Goal: Task Accomplishment & Management: Use online tool/utility

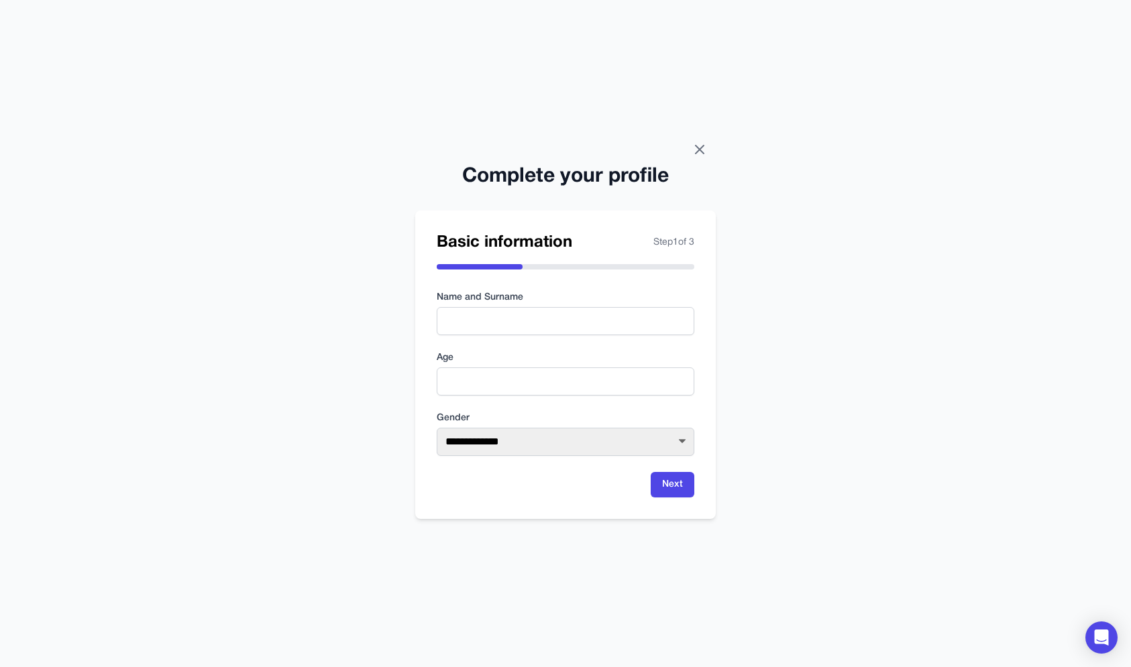
click at [694, 157] on icon at bounding box center [700, 150] width 16 height 16
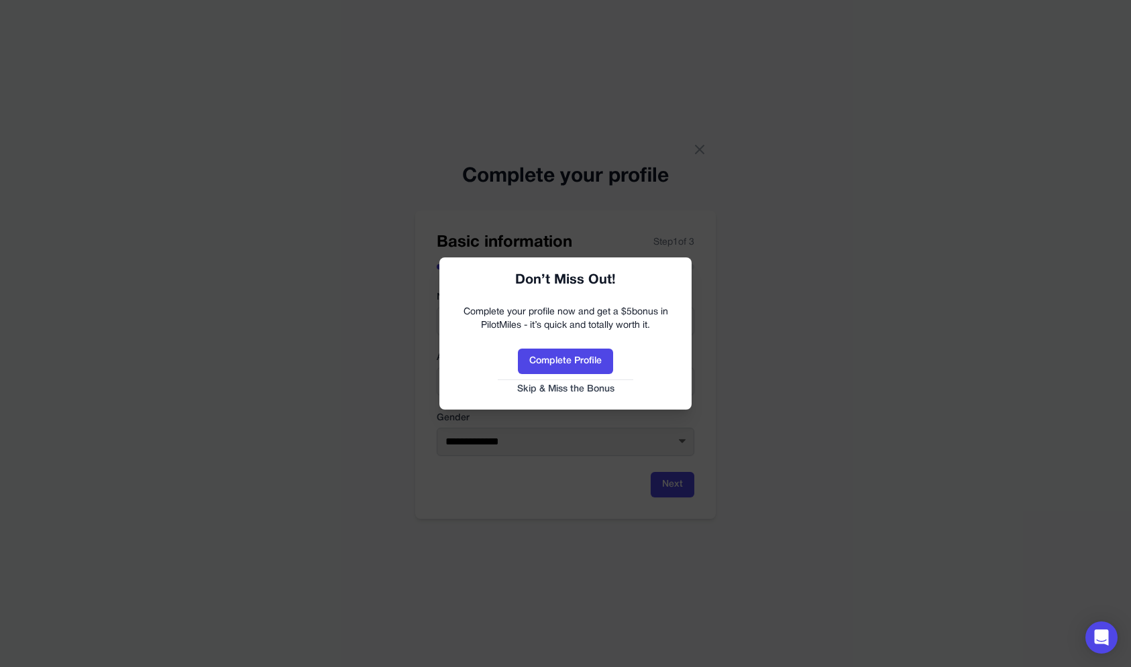
click at [539, 384] on button "Skip & Miss the Bonus" at bounding box center [565, 389] width 225 height 13
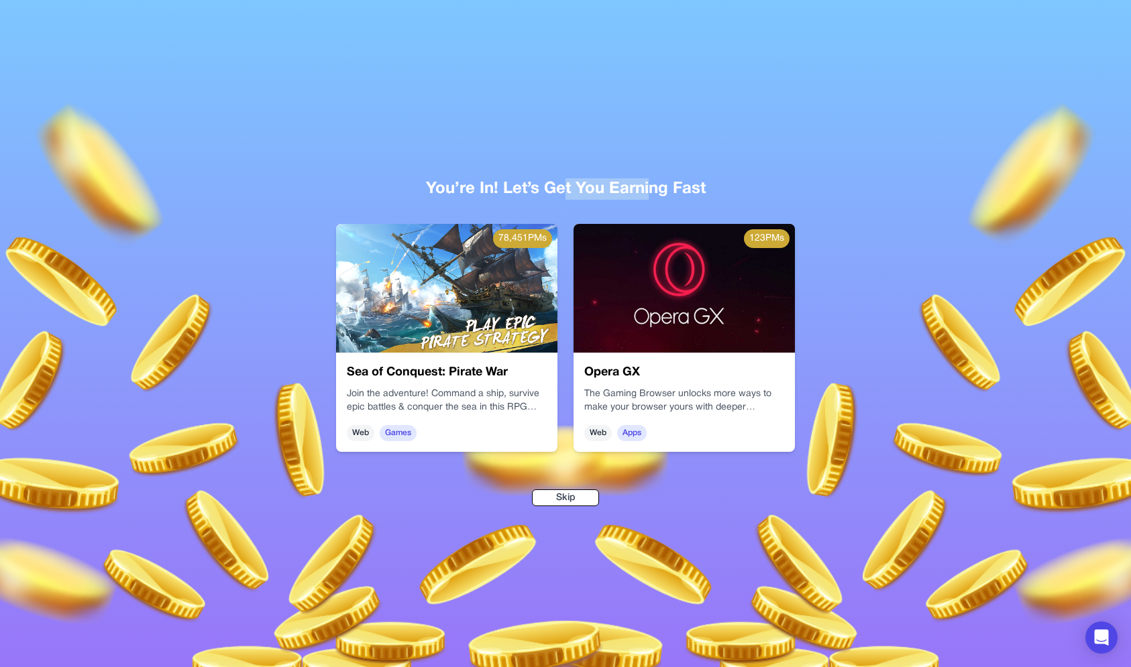
drag, startPoint x: 649, startPoint y: 179, endPoint x: 562, endPoint y: 184, distance: 86.7
click at [562, 184] on div "You’re In! Let’s Get You Earning Fast" at bounding box center [566, 188] width 816 height 21
click at [563, 184] on div "You’re In! Let’s Get You Earning Fast" at bounding box center [566, 188] width 816 height 21
click at [578, 498] on button "Skip" at bounding box center [565, 498] width 67 height 17
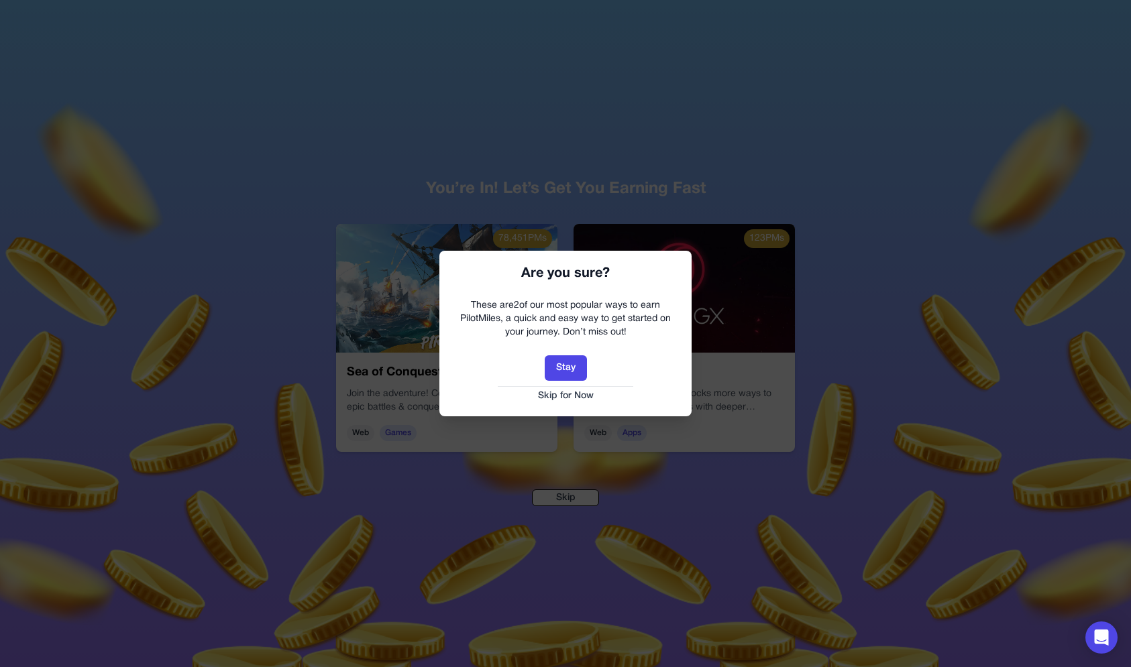
click at [578, 390] on button "Skip for Now" at bounding box center [565, 396] width 225 height 13
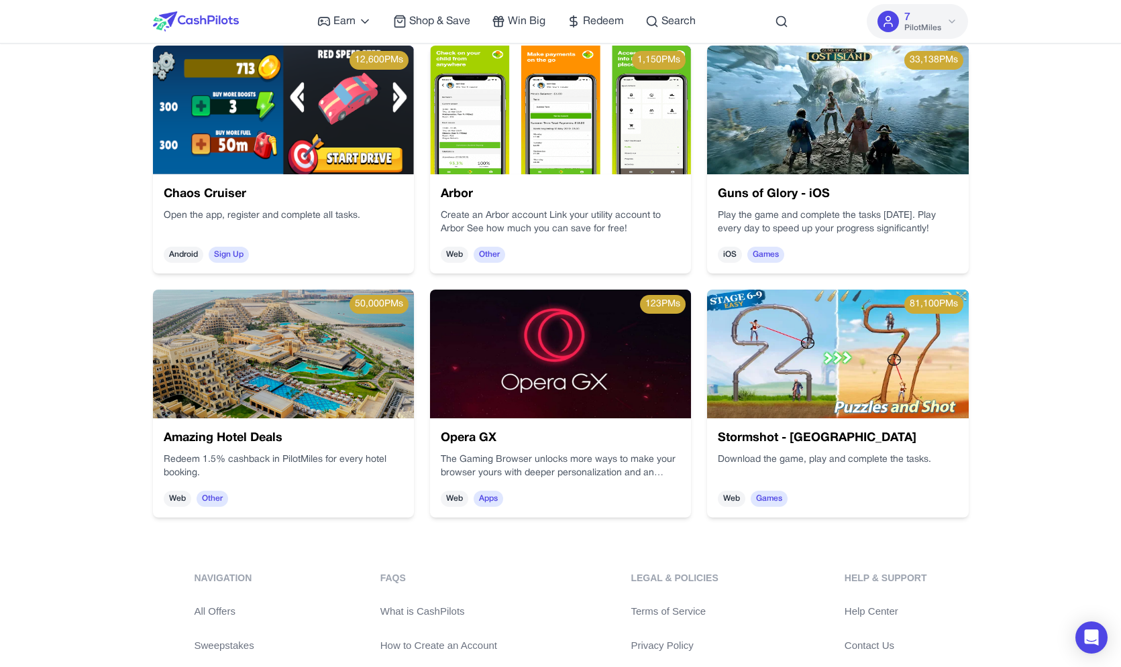
scroll to position [2510, 0]
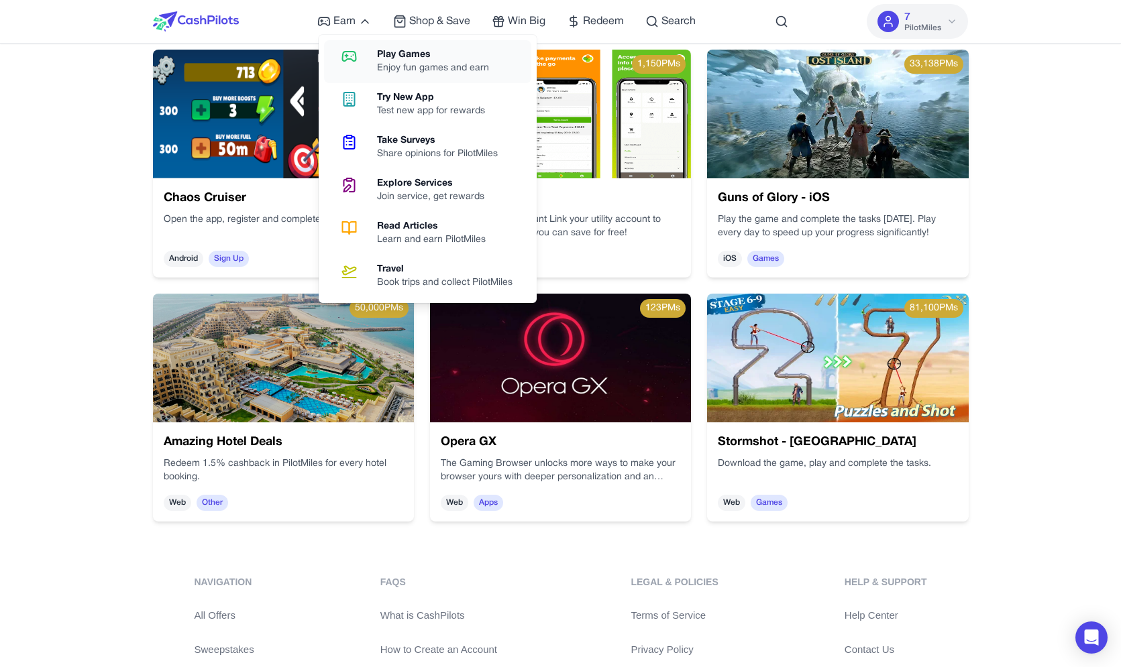
click at [360, 53] on icon at bounding box center [349, 56] width 34 height 16
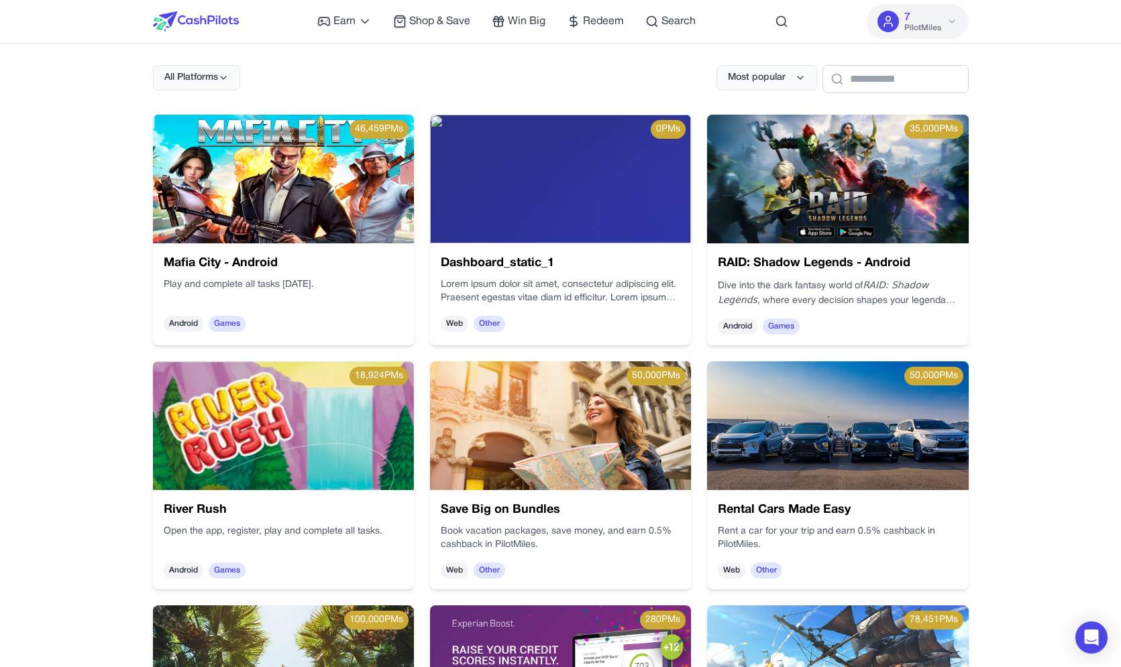
click at [570, 186] on img at bounding box center [706, 187] width 273 height 156
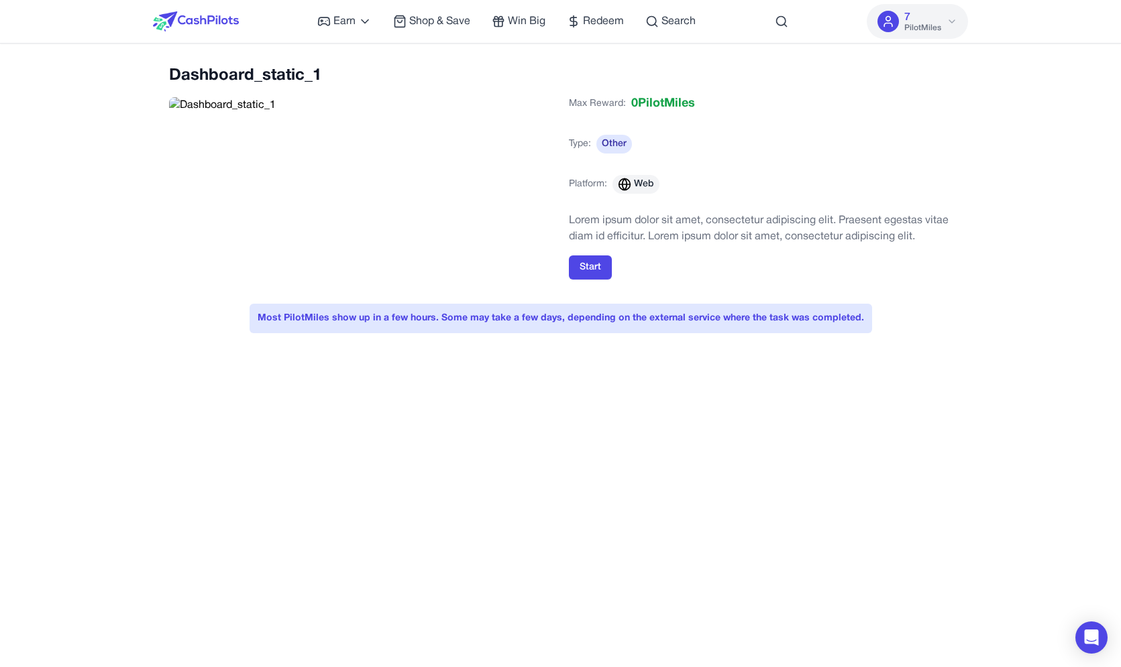
click at [193, 95] on div "Dashboard_static_1" at bounding box center [361, 179] width 384 height 228
click at [191, 107] on div "Dashboard_static_1" at bounding box center [361, 179] width 384 height 228
drag, startPoint x: 637, startPoint y: 217, endPoint x: 667, endPoint y: 231, distance: 33.3
click at [667, 233] on p "Lorem ipsum dolor sit amet, consectetur adipiscing elit. Praesent egestas vitae…" at bounding box center [761, 229] width 384 height 32
click at [667, 231] on p "Lorem ipsum dolor sit amet, consectetur adipiscing elit. Praesent egestas vitae…" at bounding box center [761, 229] width 384 height 32
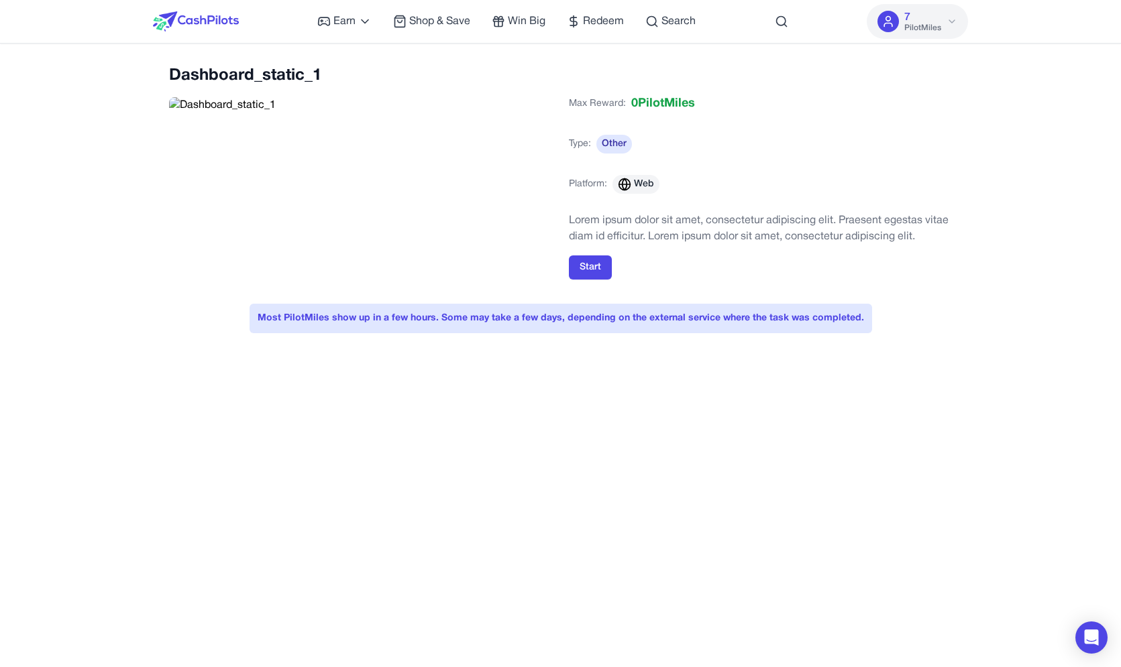
click at [639, 323] on div "Most PilotMiles show up in a few hours. Some may take a few days, depending on …" at bounding box center [561, 319] width 623 height 30
drag, startPoint x: 639, startPoint y: 323, endPoint x: 669, endPoint y: 189, distance: 137.5
click at [670, 189] on div "Dashboard_static_1 Max Reward: 0 PilotMiles Type: Other Platform: Web Lorem ips…" at bounding box center [561, 207] width 816 height 284
click at [669, 189] on div "Max Reward: 0 PilotMiles Type: Other Platform: Web" at bounding box center [761, 149] width 384 height 121
